Goal: Entertainment & Leisure: Browse casually

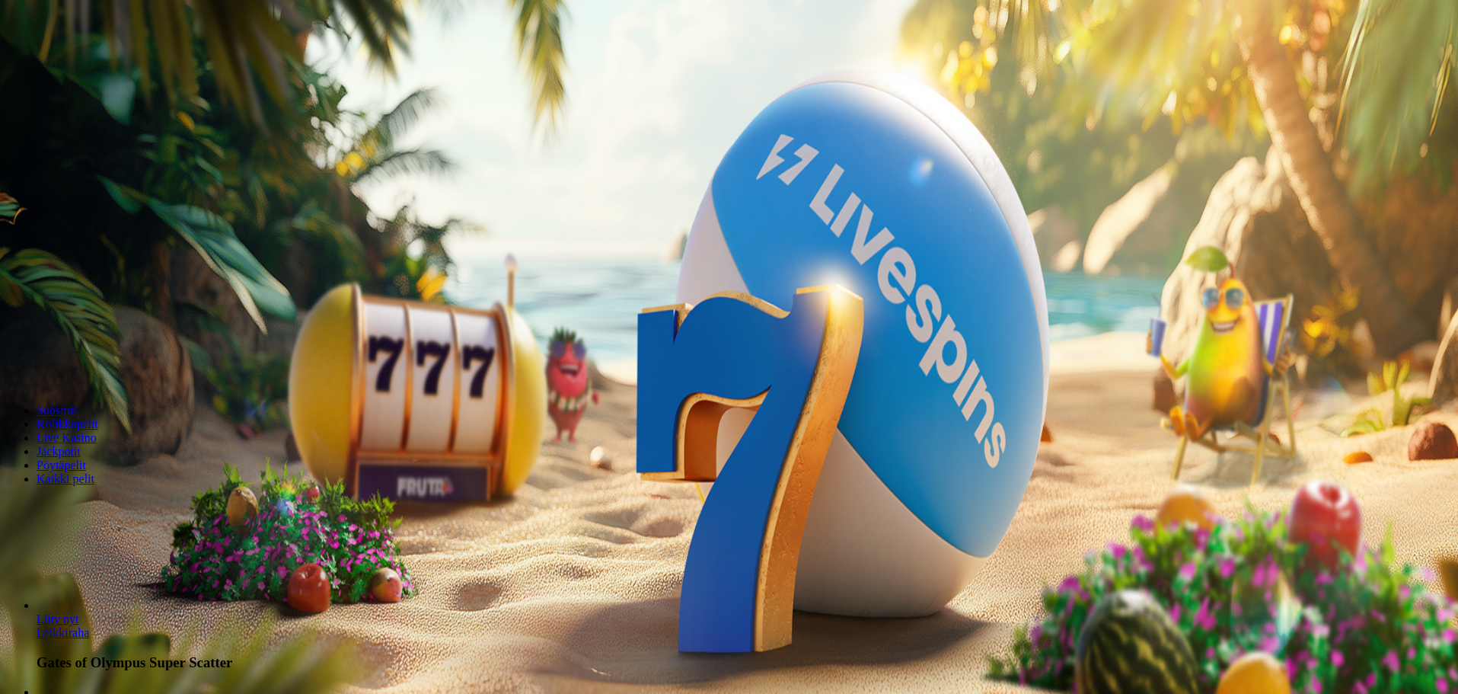
click at [87, 61] on span "Kirjaudu" at bounding box center [105, 54] width 37 height 11
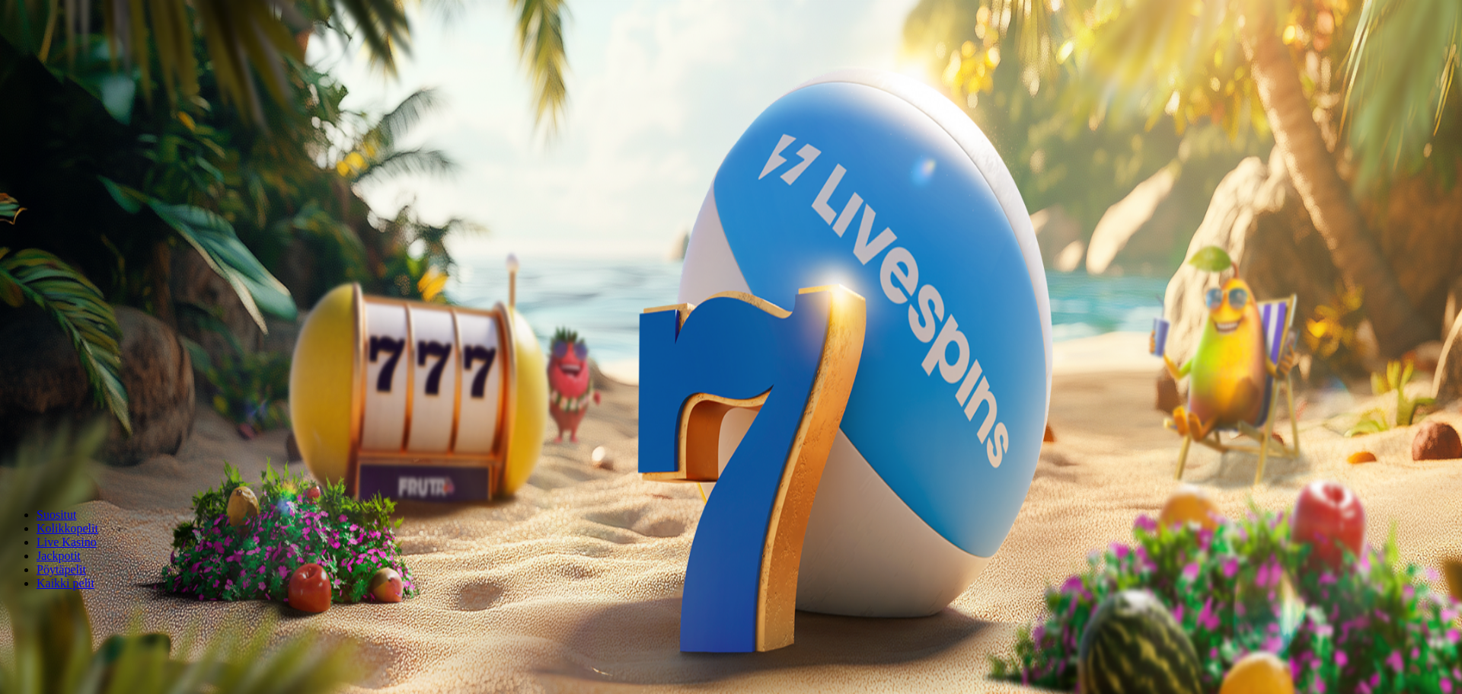
drag, startPoint x: 85, startPoint y: 274, endPoint x: 102, endPoint y: 273, distance: 16.8
click at [85, 116] on span "Tarjoukset" at bounding box center [62, 109] width 51 height 13
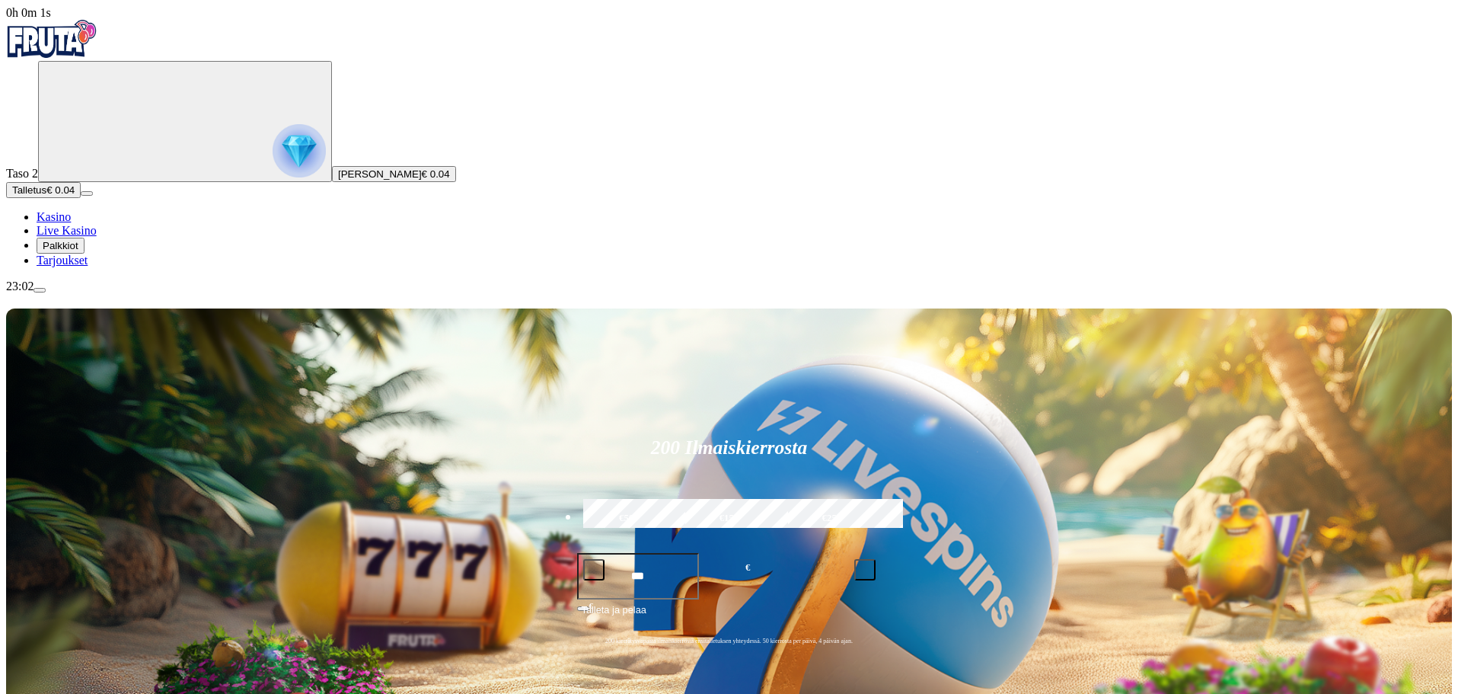
click at [81, 266] on span "Tarjoukset" at bounding box center [62, 260] width 51 height 13
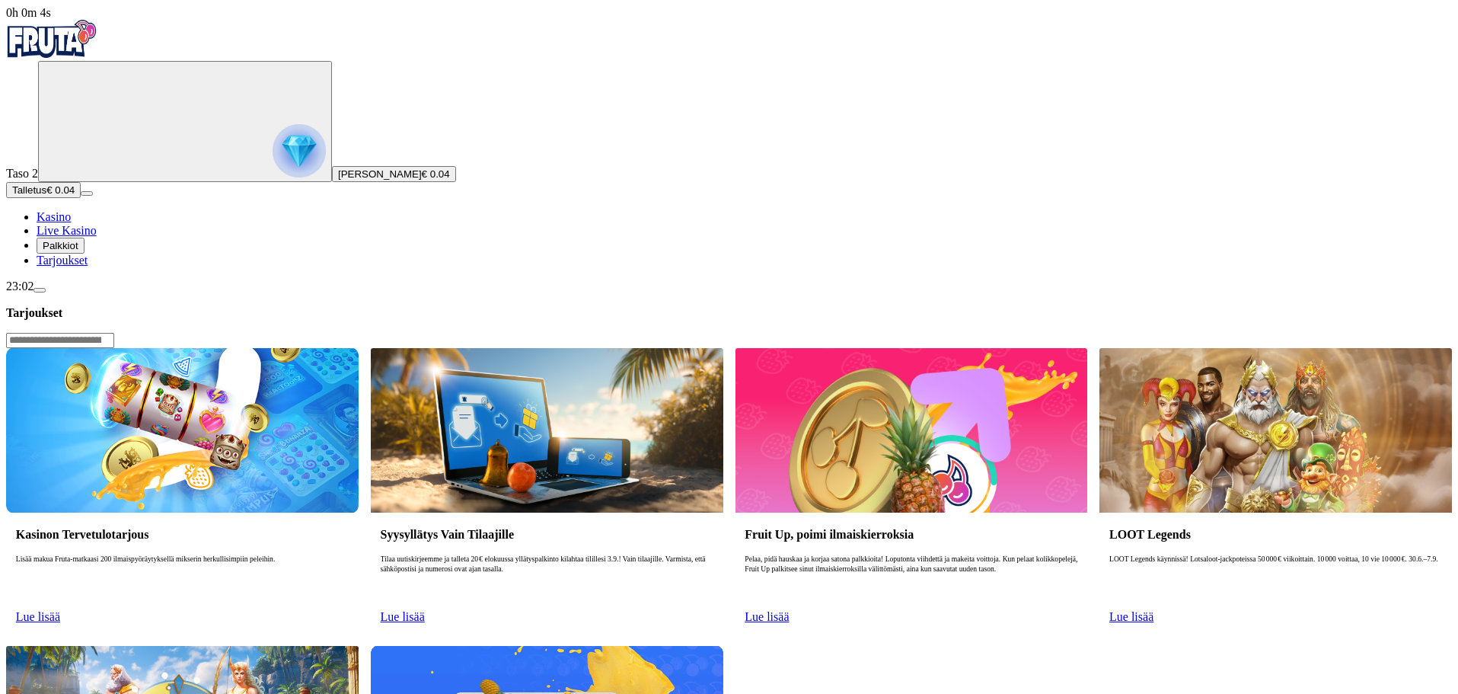
click at [78, 251] on span "Palkkiot" at bounding box center [61, 245] width 36 height 11
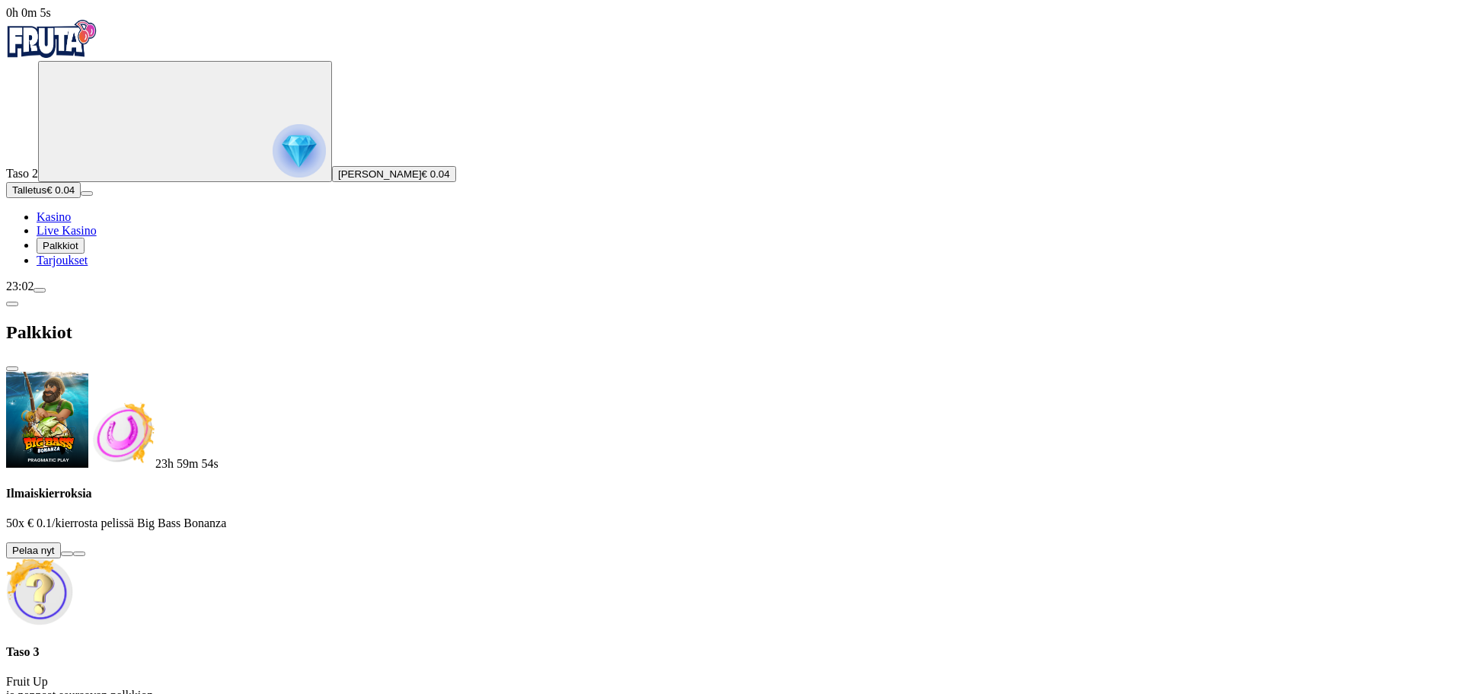
click at [73, 551] on button at bounding box center [67, 553] width 12 height 5
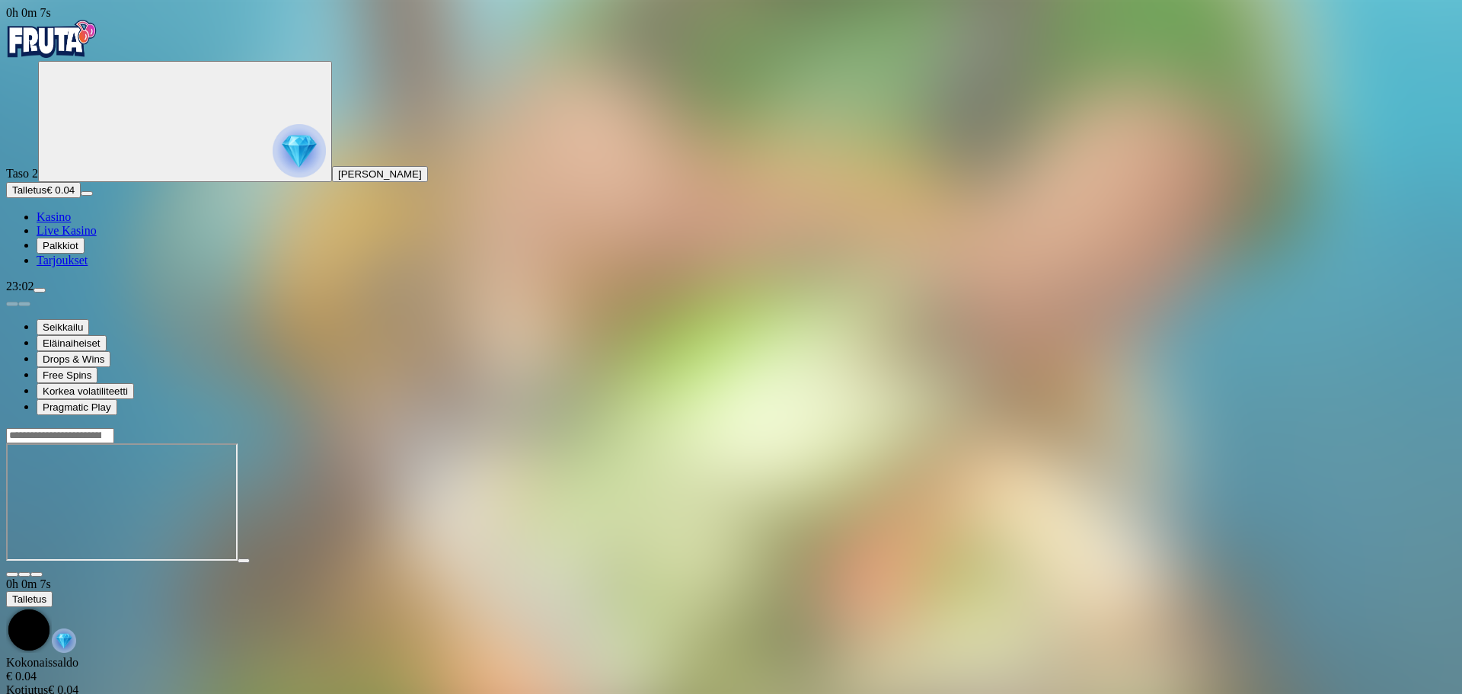
click at [37, 574] on span "fullscreen icon" at bounding box center [37, 574] width 0 height 0
click at [114, 428] on input "Search" at bounding box center [60, 435] width 108 height 15
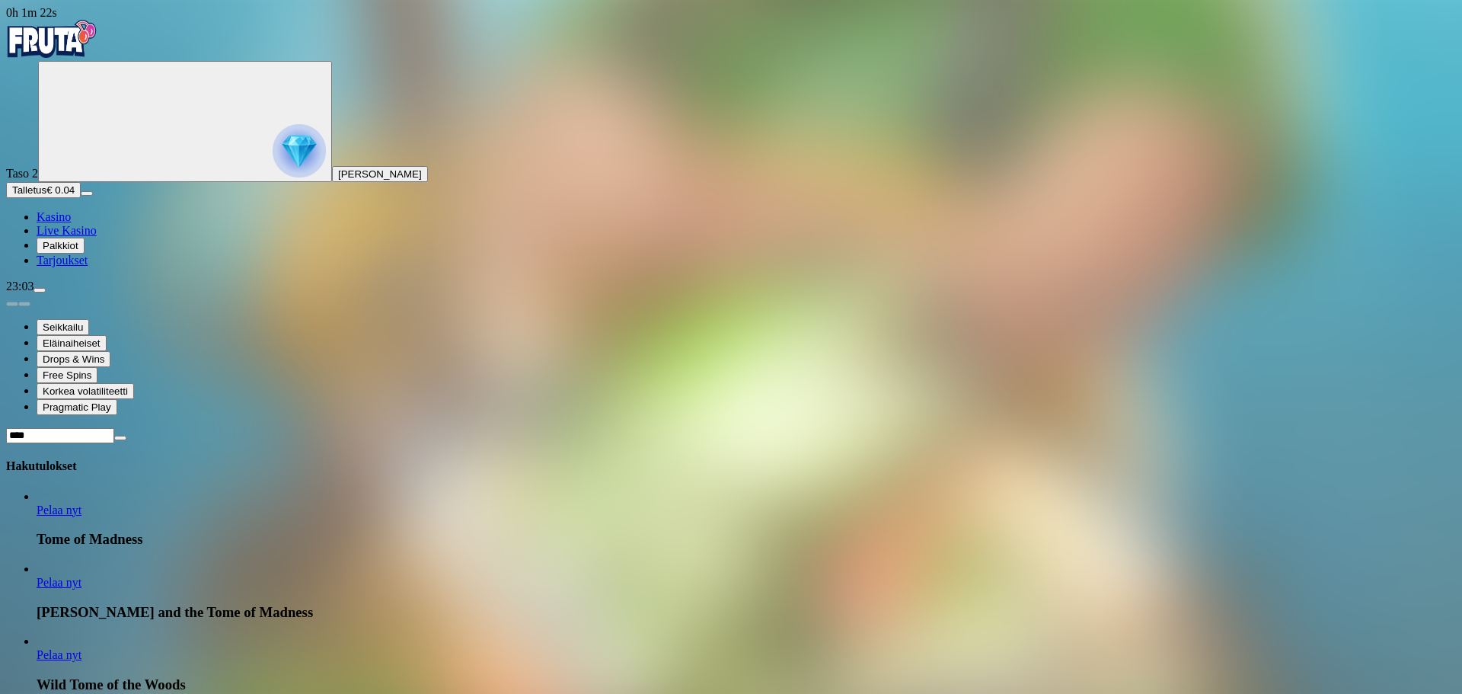
type input "****"
click at [81, 503] on span "Pelaa nyt" at bounding box center [59, 509] width 45 height 13
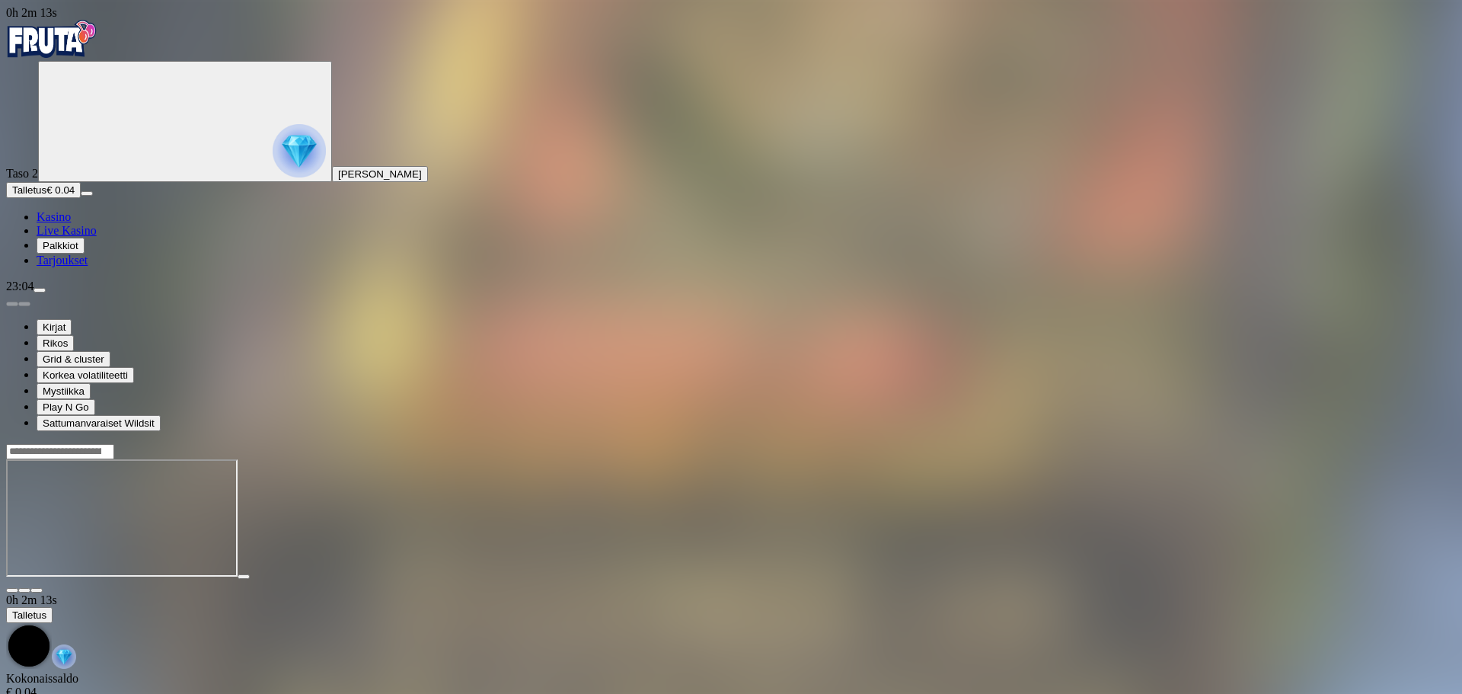
click at [1327, 443] on div at bounding box center [731, 518] width 1450 height 150
click at [12, 590] on span "close icon" at bounding box center [12, 590] width 0 height 0
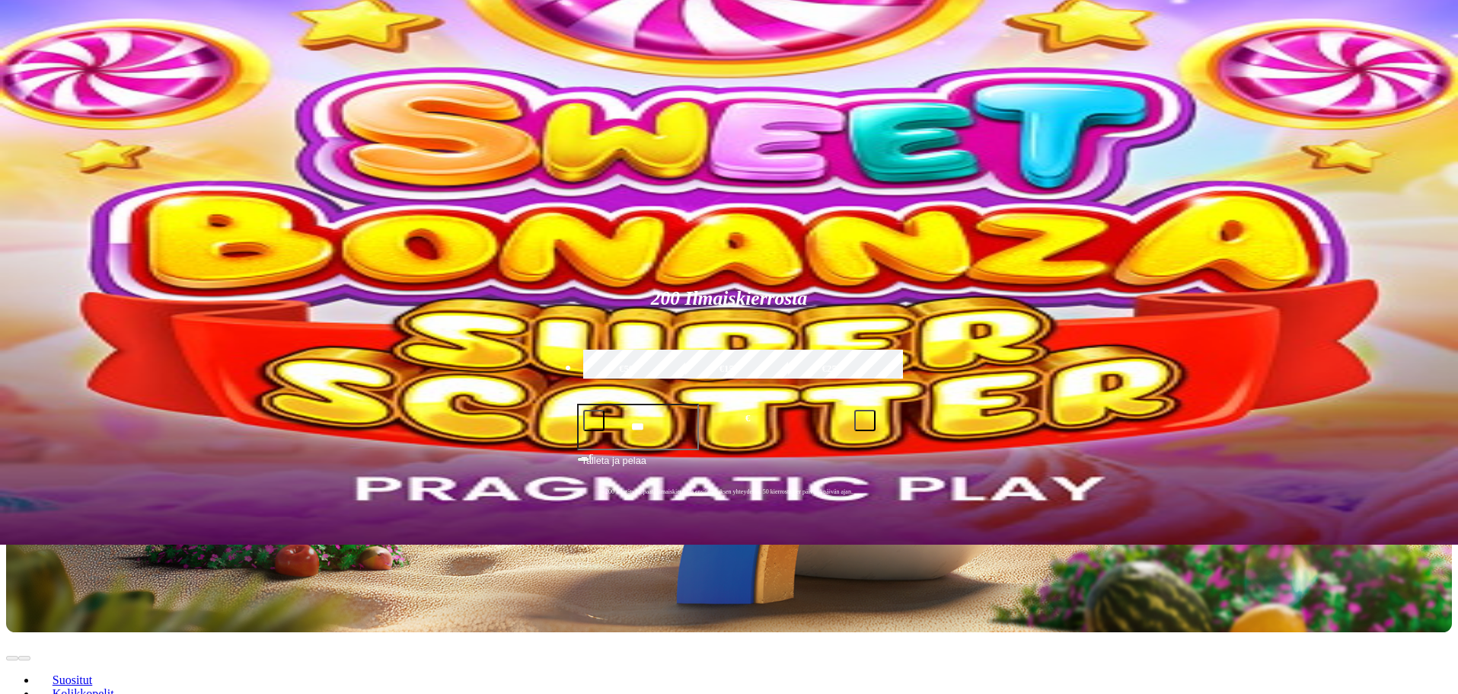
scroll to position [76, 0]
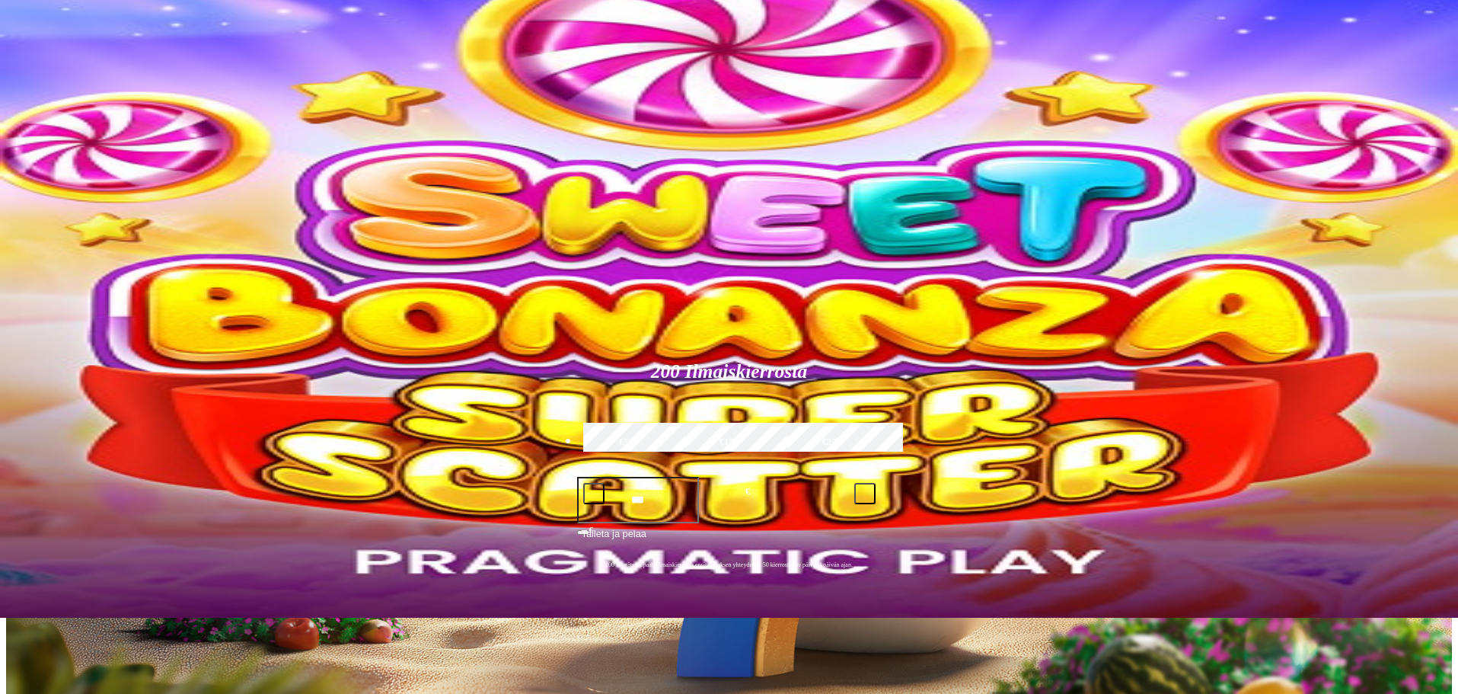
type input "**********"
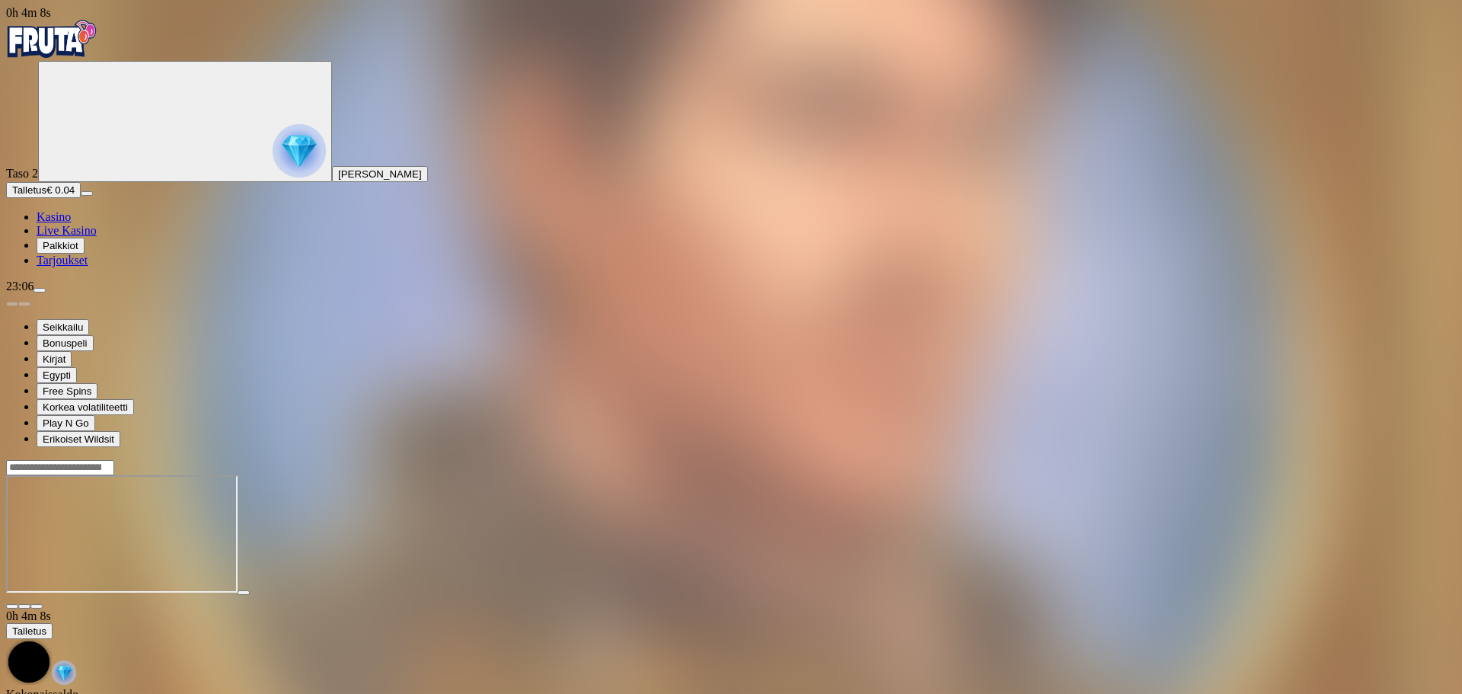
click at [12, 606] on span "close icon" at bounding box center [12, 606] width 0 height 0
